Goal: Information Seeking & Learning: Obtain resource

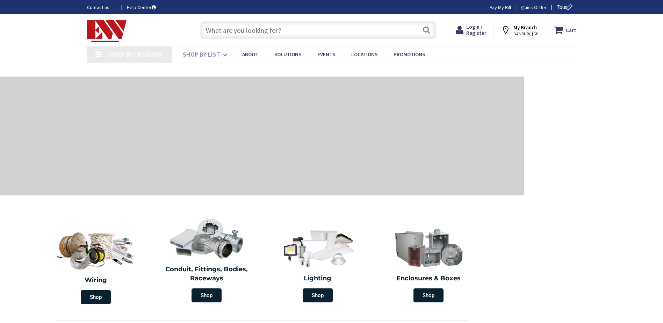
type input "CT-[GEOGRAPHIC_DATA], [GEOGRAPHIC_DATA]"
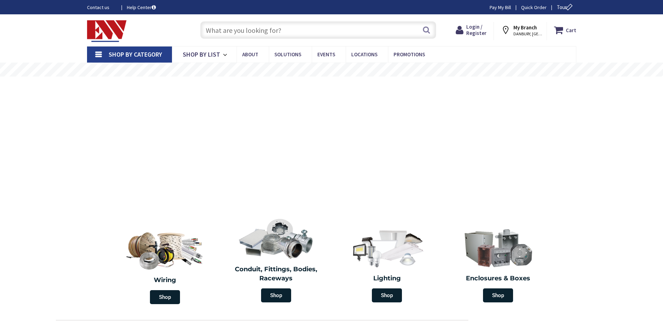
click at [103, 54] on link "Shop By Category" at bounding box center [129, 55] width 85 height 16
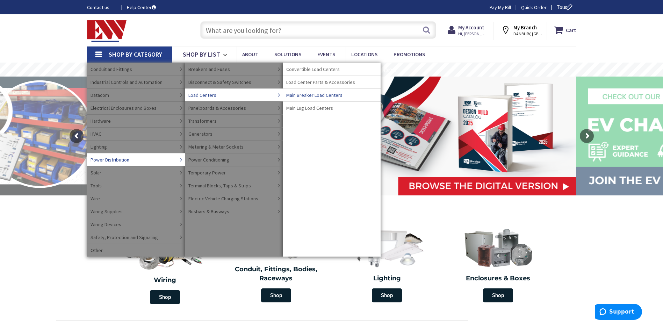
click at [314, 95] on span "Main Breaker Load Centers" at bounding box center [314, 95] width 56 height 7
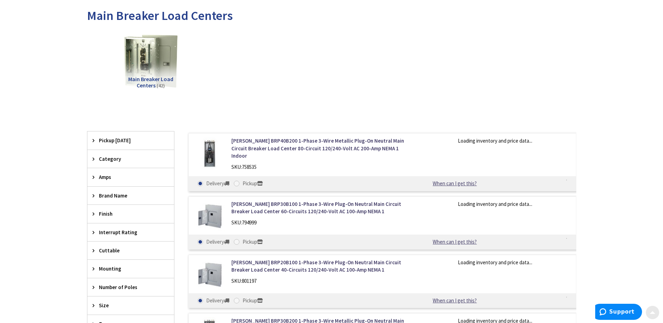
scroll to position [105, 0]
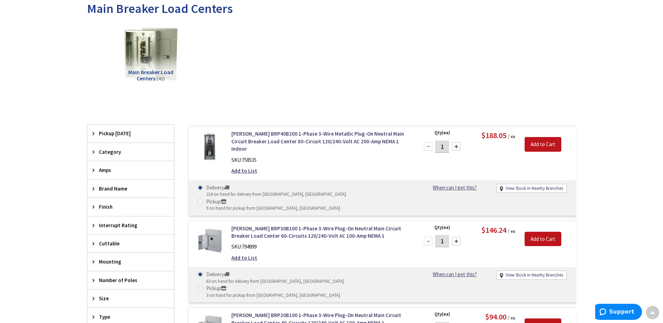
click at [211, 145] on img at bounding box center [210, 146] width 33 height 33
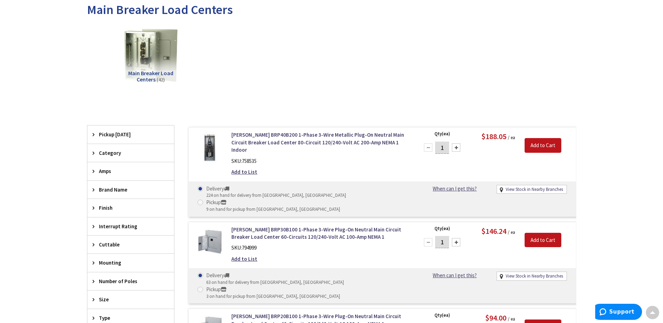
scroll to position [106, 0]
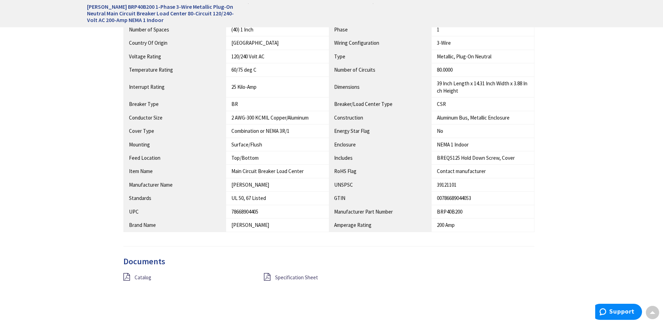
scroll to position [490, 0]
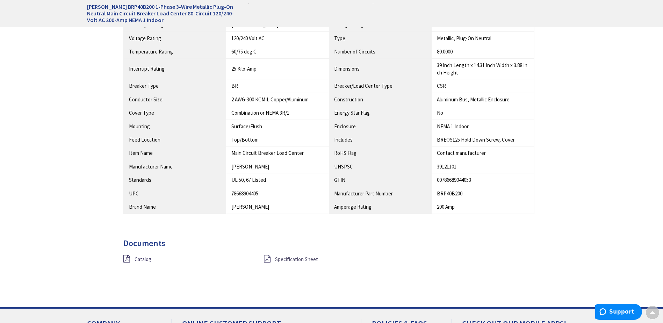
click at [312, 262] on span "Specification Sheet" at bounding box center [296, 259] width 43 height 7
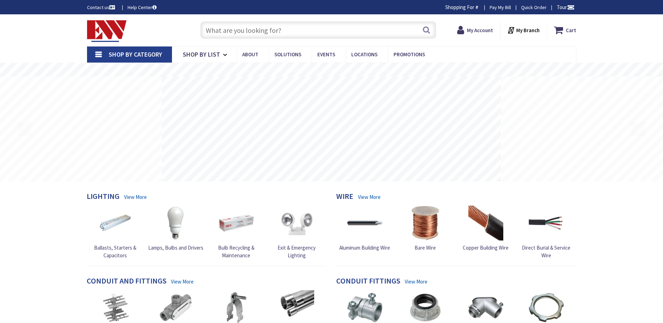
click at [249, 29] on input "text" at bounding box center [318, 29] width 236 height 17
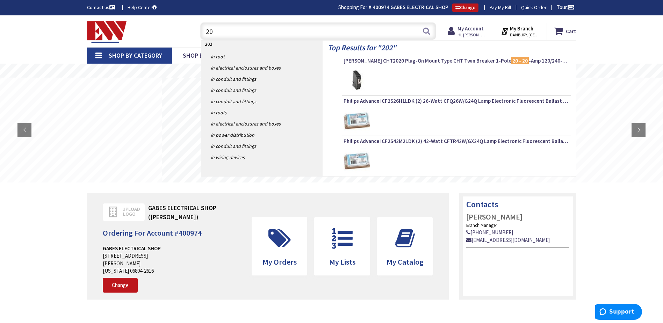
type input "2"
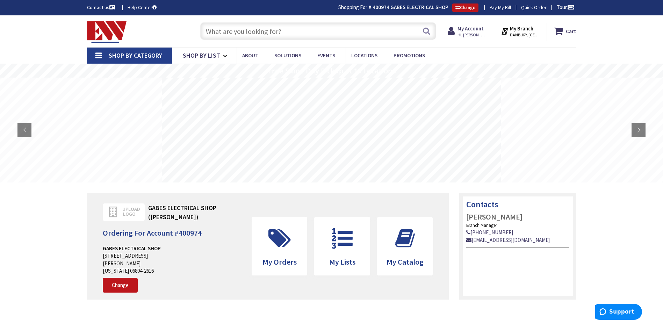
click at [241, 30] on input "text" at bounding box center [318, 30] width 236 height 17
